Goal: Information Seeking & Learning: Check status

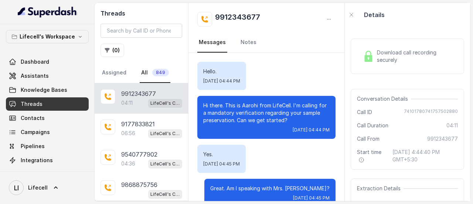
scroll to position [1523, 0]
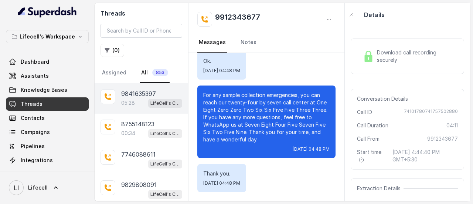
click at [148, 98] on div "LifeCell's Call Assistant" at bounding box center [165, 103] width 34 height 10
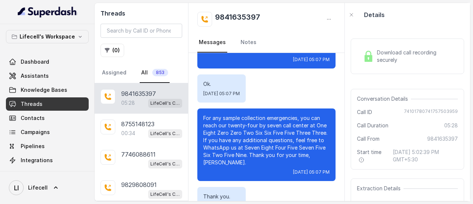
scroll to position [1962, 0]
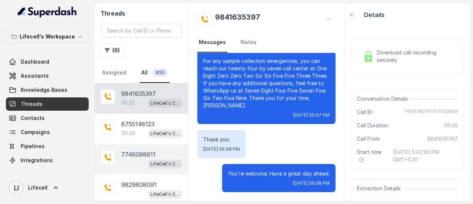
click at [134, 162] on div "LifeCell's Call Assistant" at bounding box center [151, 164] width 61 height 10
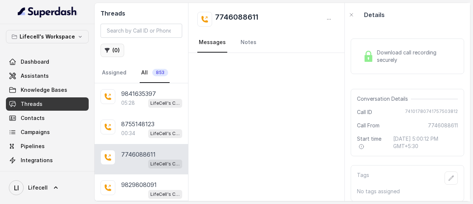
click at [113, 52] on button "( 0 )" at bounding box center [113, 50] width 24 height 13
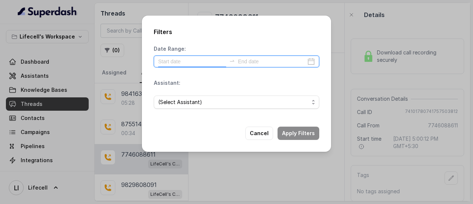
click at [186, 59] on input at bounding box center [192, 61] width 68 height 8
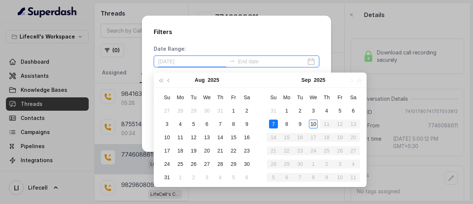
type input "[DATE]"
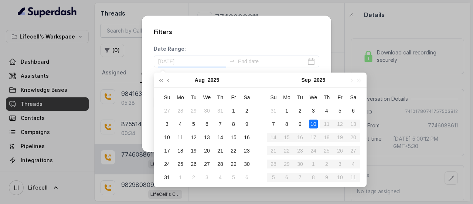
click at [315, 125] on div "10" at bounding box center [313, 123] width 9 height 9
type input "[DATE]"
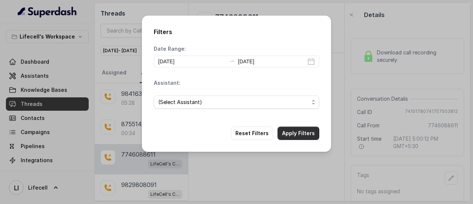
click at [300, 133] on button "Apply Filters" at bounding box center [299, 132] width 42 height 13
